Goal: Check status: Check status

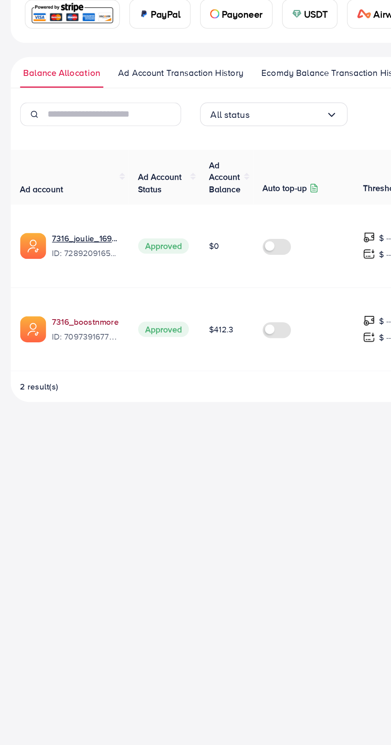
click at [78, 352] on link "7316_boostnmore" at bounding box center [63, 353] width 45 height 8
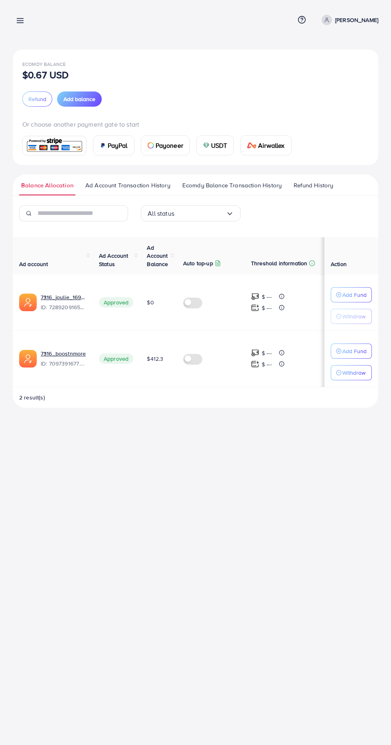
click at [71, 330] on td "7316_boostnmore ID: 7097391677861625857" at bounding box center [53, 358] width 80 height 56
click at [77, 353] on link "7316_boostnmore" at bounding box center [63, 353] width 45 height 8
click at [71, 350] on link "7316_boostnmore" at bounding box center [63, 353] width 45 height 8
click at [78, 353] on link "7316_boostnmore" at bounding box center [63, 353] width 45 height 8
click at [79, 353] on link "7316_boostnmore" at bounding box center [63, 353] width 45 height 8
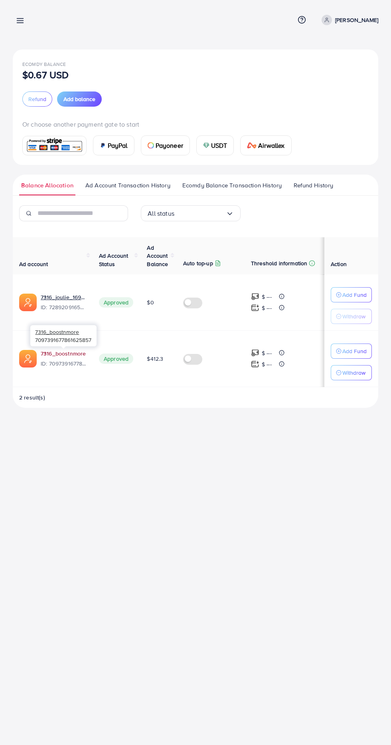
click at [69, 353] on link "7316_boostnmore" at bounding box center [63, 353] width 45 height 8
click at [76, 356] on link "7316_boostnmore" at bounding box center [63, 353] width 45 height 8
